Goal: Task Accomplishment & Management: Manage account settings

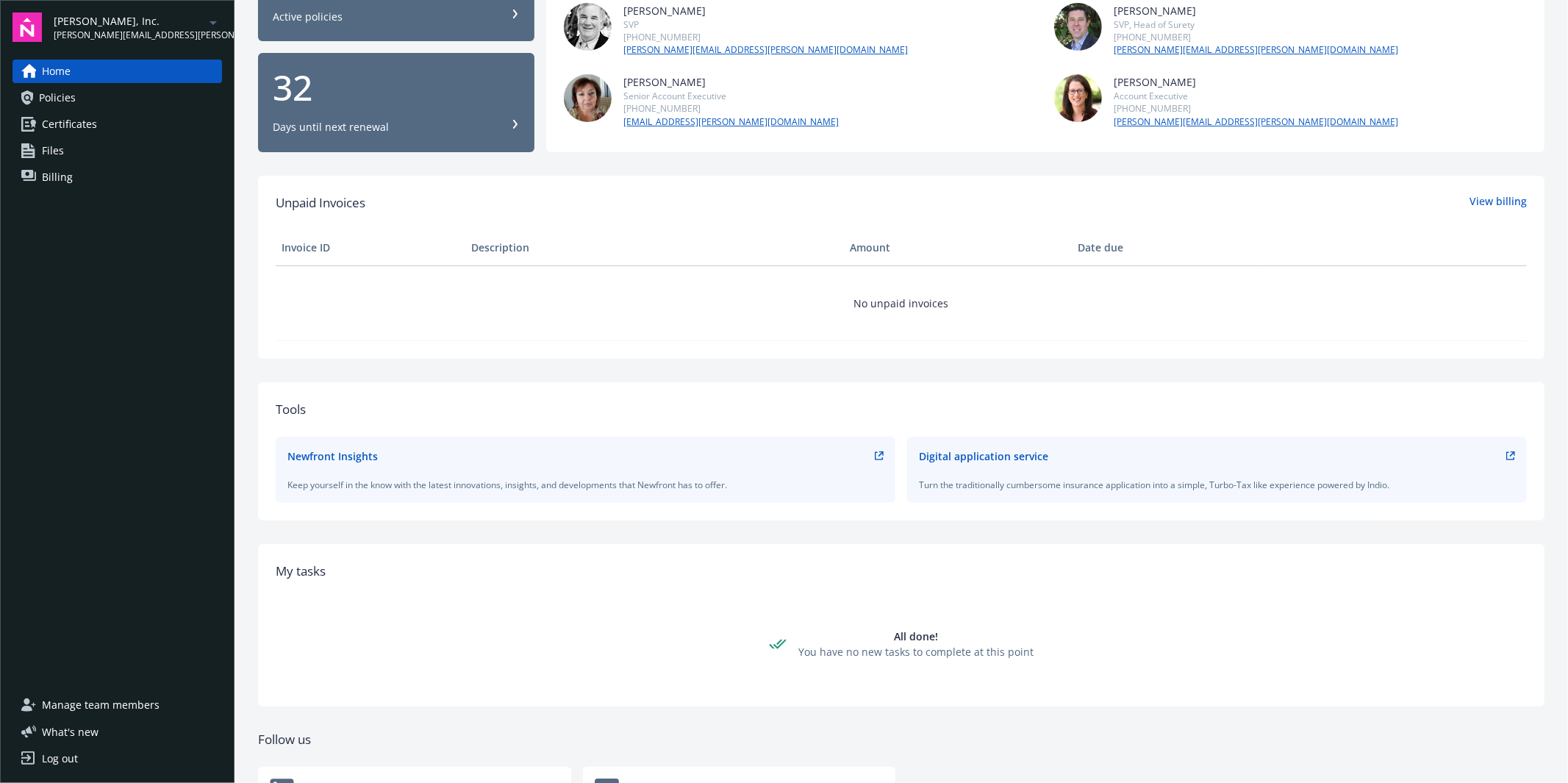
scroll to position [277, 0]
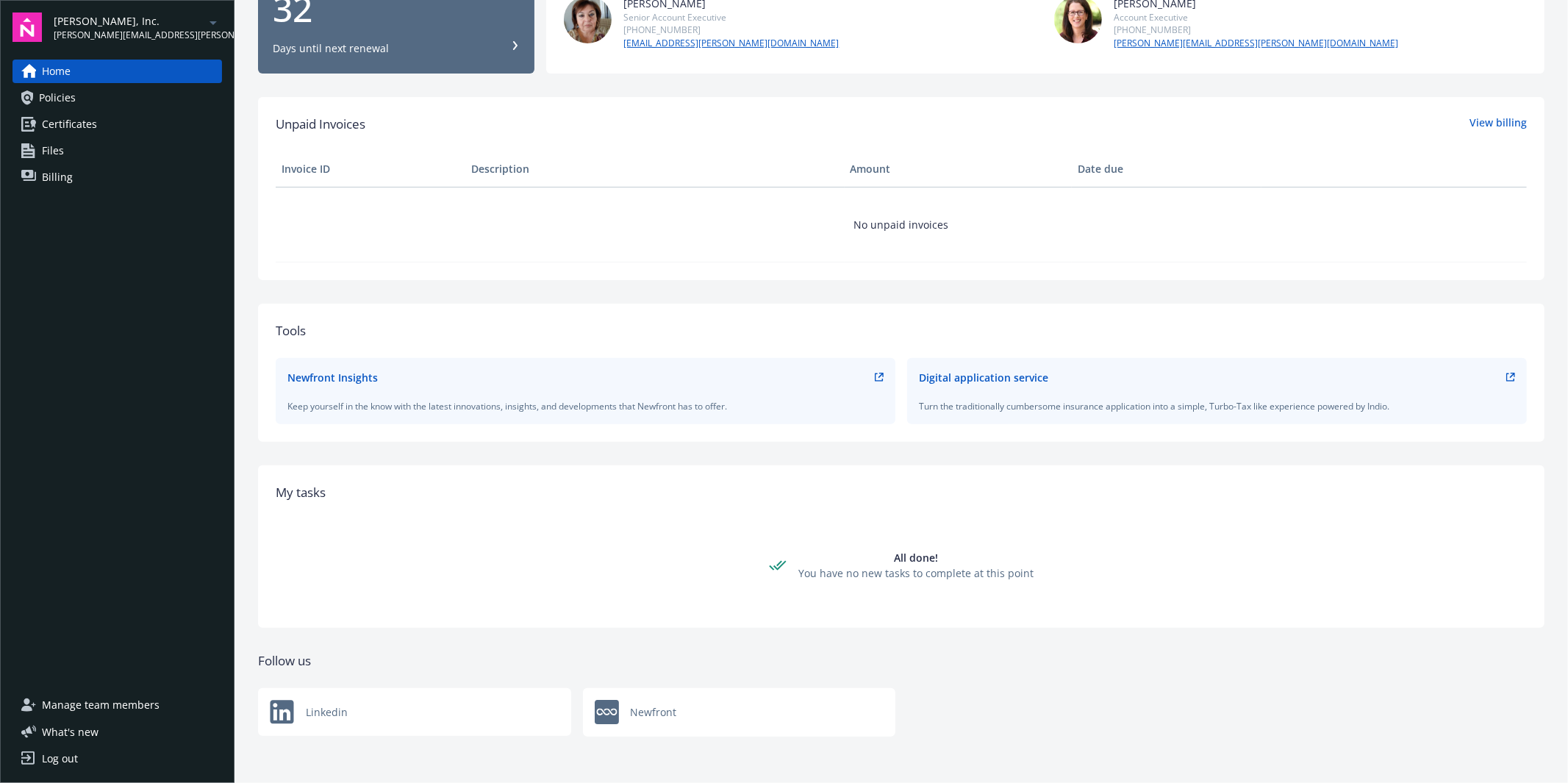
click at [60, 758] on div "Log out" at bounding box center [60, 758] width 36 height 23
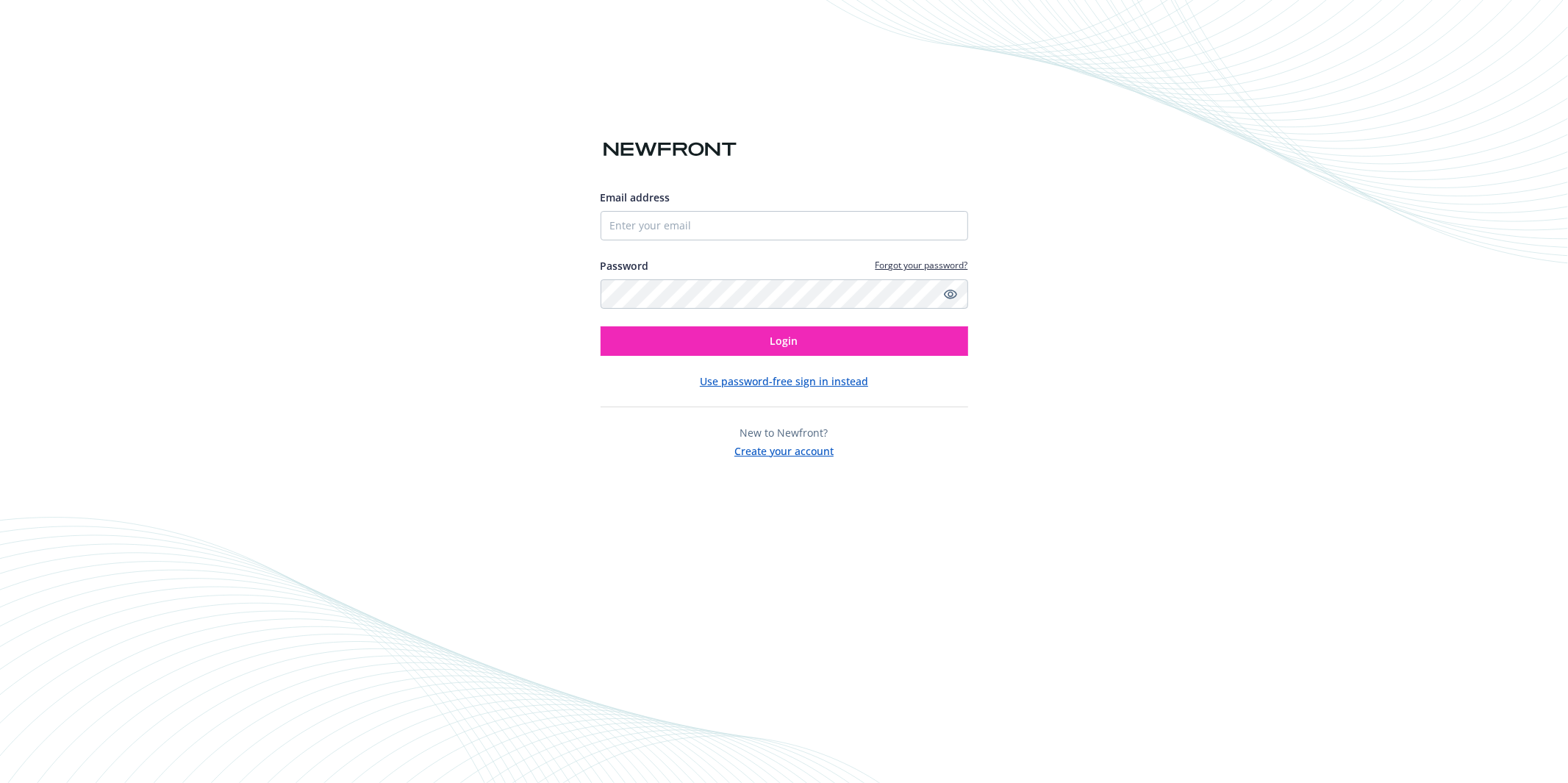
click at [1379, 255] on div "Email address Password Forgot your password? Login Use password-free sign in in…" at bounding box center [784, 392] width 1568 height 783
